Goal: Obtain resource: Download file/media

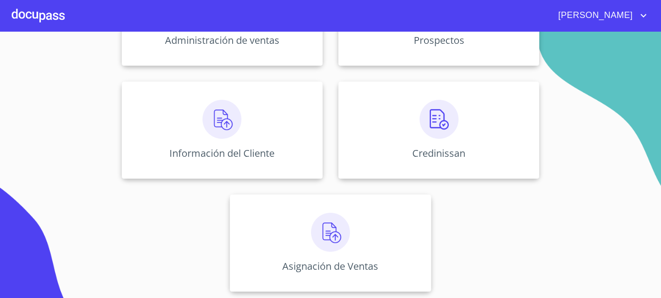
scroll to position [191, 0]
click at [441, 127] on img at bounding box center [439, 117] width 39 height 39
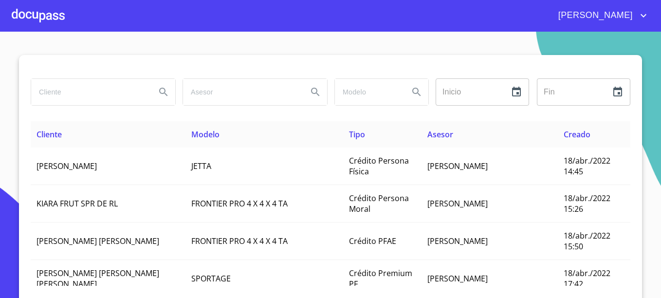
click at [93, 92] on input "search" at bounding box center [89, 92] width 117 height 26
type input "[PERSON_NAME]"
click at [152, 80] on button "Search" at bounding box center [163, 91] width 23 height 23
type button "[PERSON_NAME]"
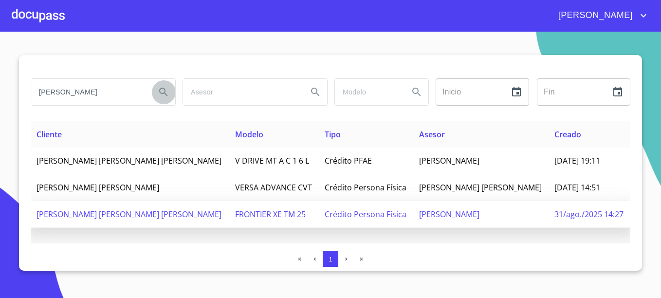
click at [140, 210] on span "[PERSON_NAME] [PERSON_NAME] [PERSON_NAME]" at bounding box center [129, 214] width 185 height 11
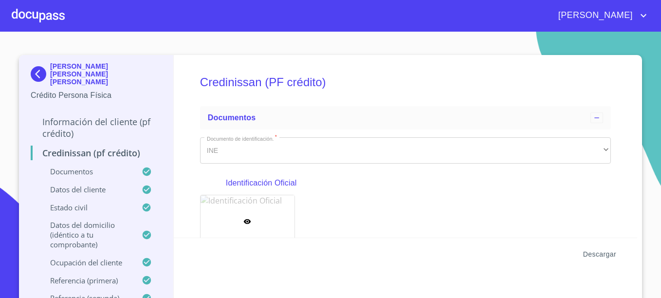
click at [586, 254] on span "Descargar" at bounding box center [600, 254] width 33 height 12
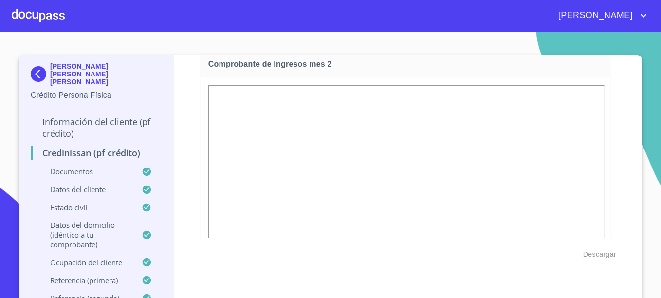
scroll to position [10, 0]
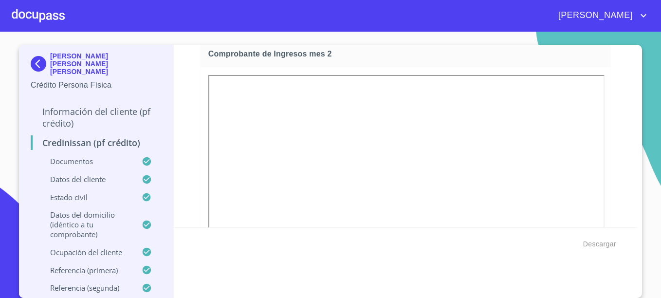
click at [35, 59] on img at bounding box center [40, 64] width 19 height 16
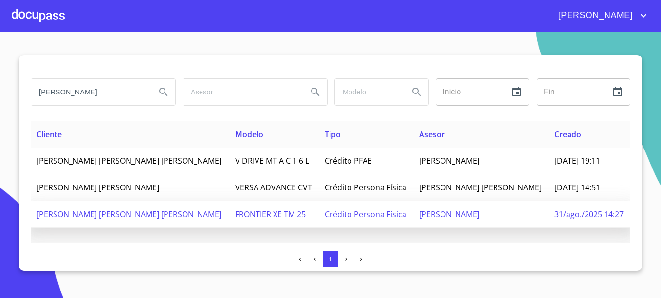
click at [107, 215] on span "[PERSON_NAME] [PERSON_NAME] [PERSON_NAME]" at bounding box center [129, 214] width 185 height 11
